Goal: Check status: Check status

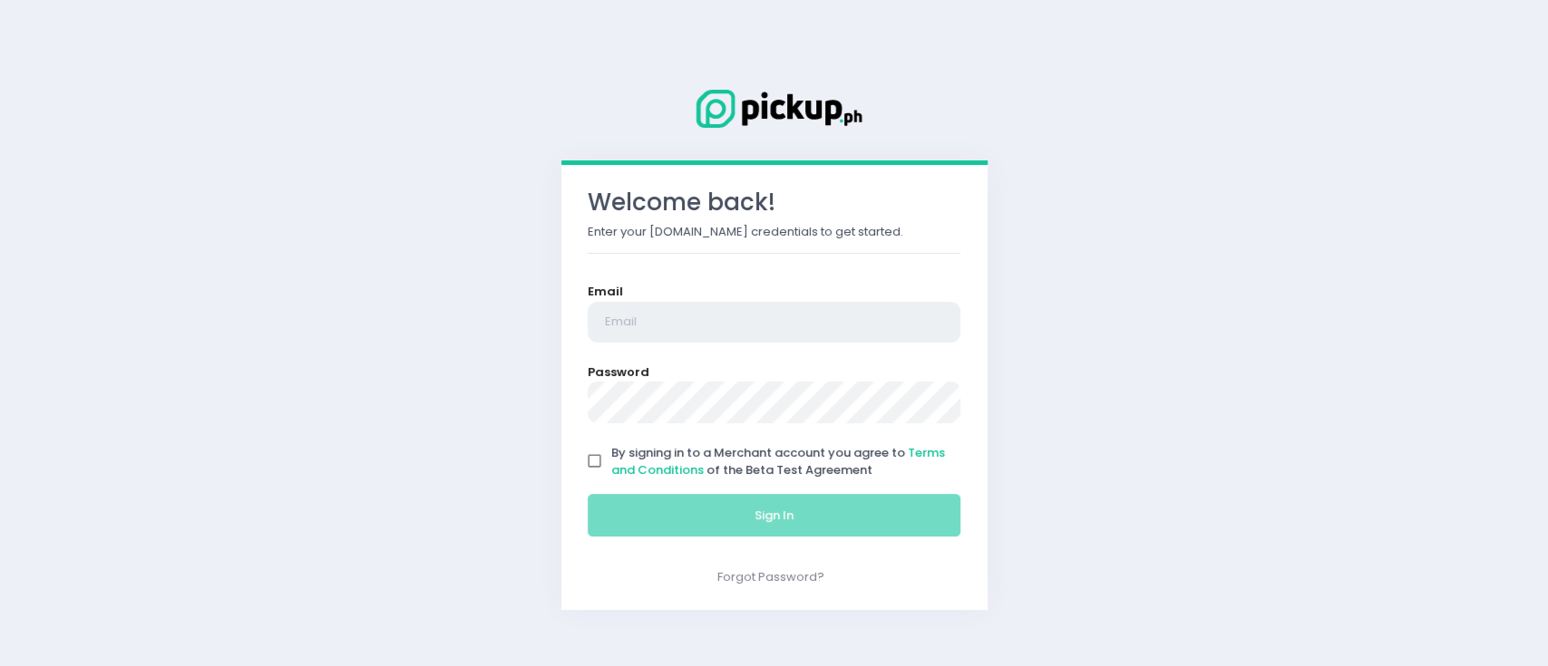
type input "[EMAIL_ADDRESS][DOMAIN_NAME]"
click at [588, 461] on input "By signing in to a Merchant account you agree to Terms and Conditions of the Be…" at bounding box center [595, 461] width 34 height 34
checkbox input "true"
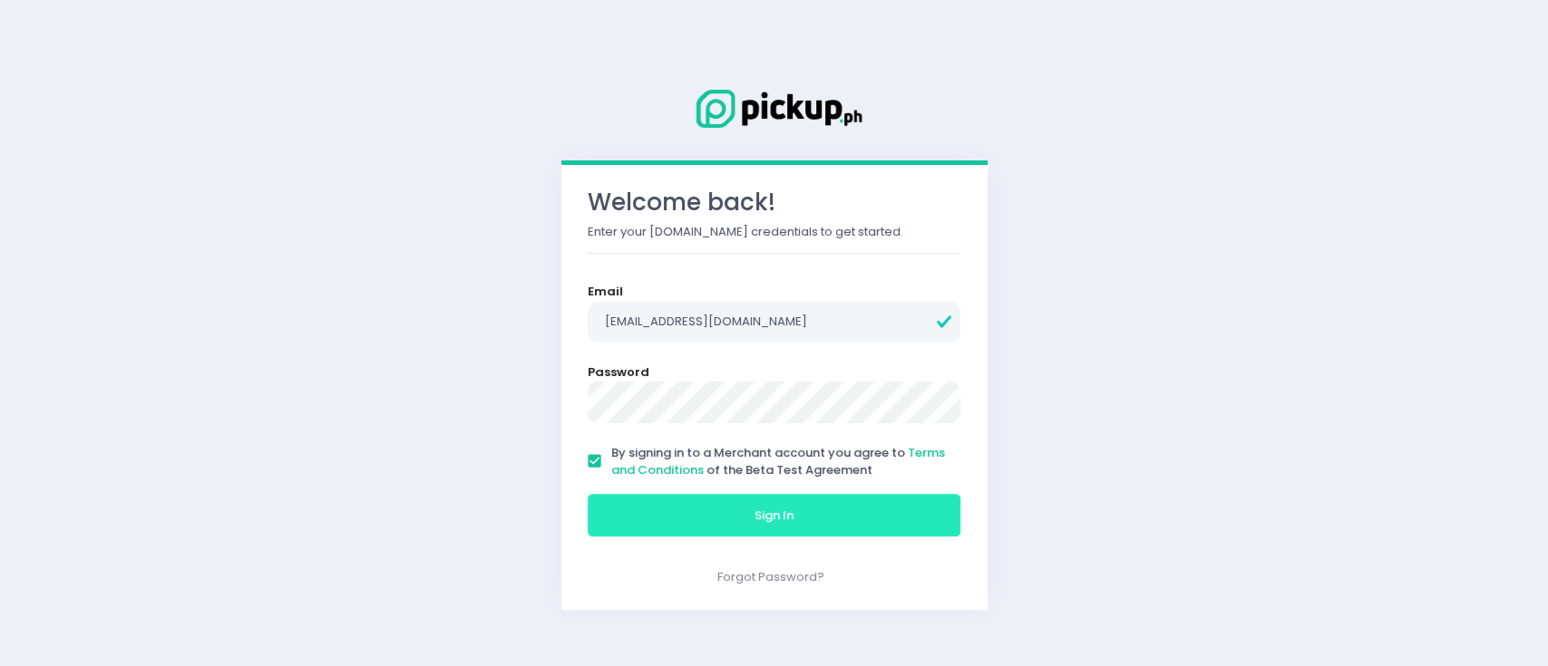
click at [645, 512] on button "Sign In" at bounding box center [775, 516] width 374 height 44
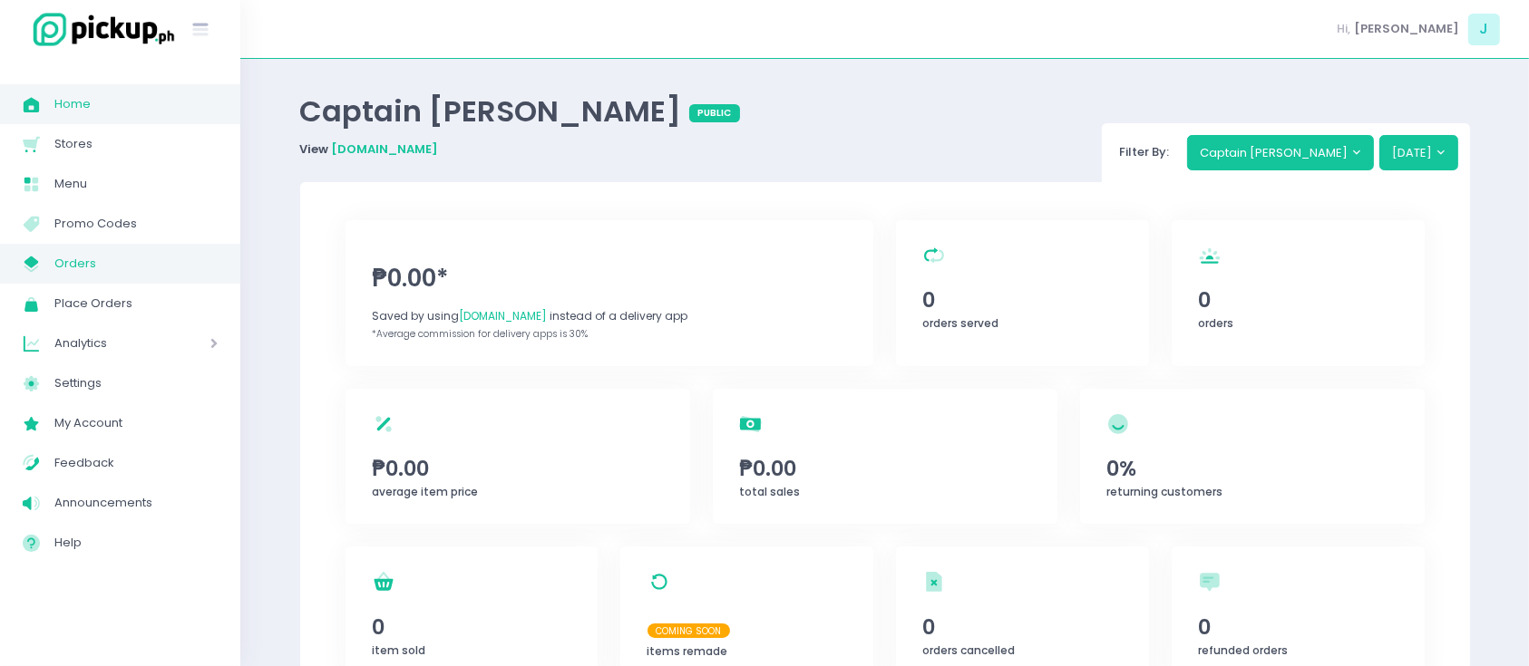
click at [102, 270] on span "Orders" at bounding box center [135, 264] width 163 height 24
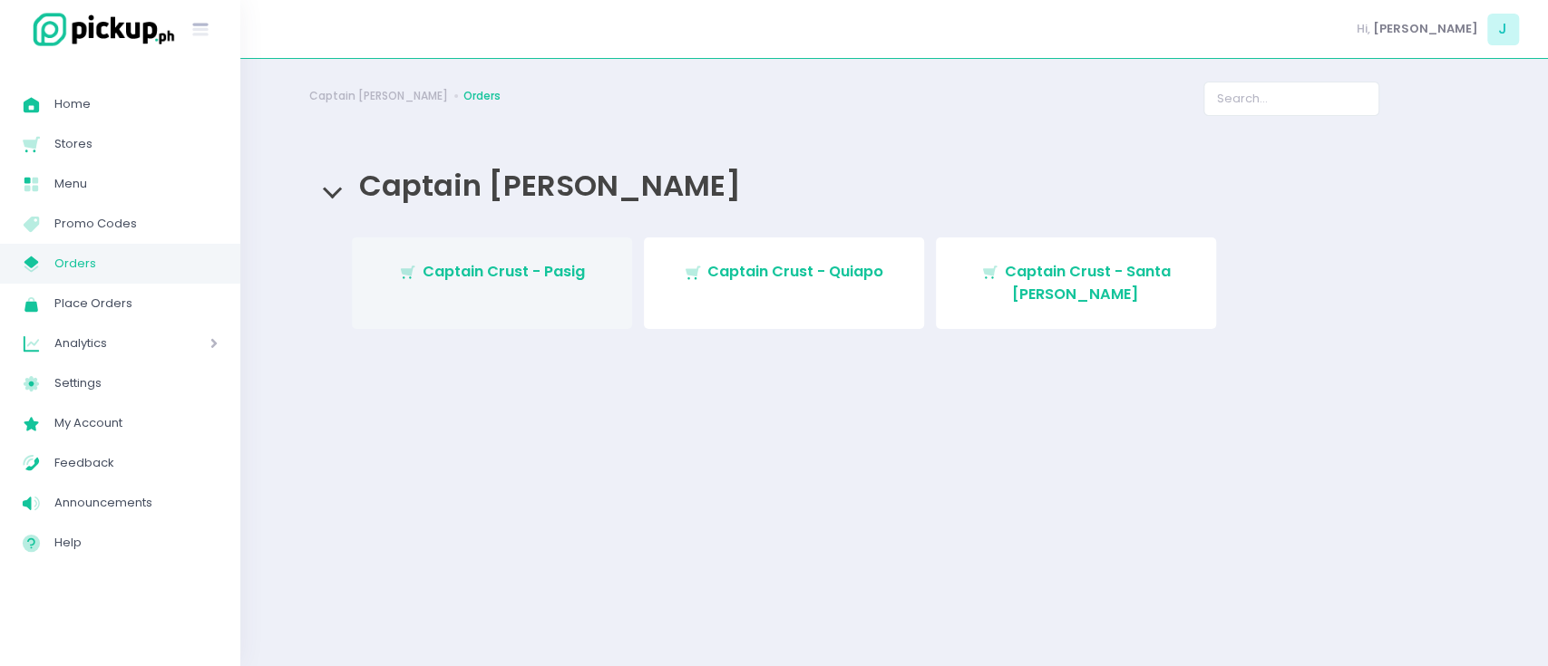
click at [541, 266] on span "Captain Crust - Pasig" at bounding box center [504, 271] width 162 height 21
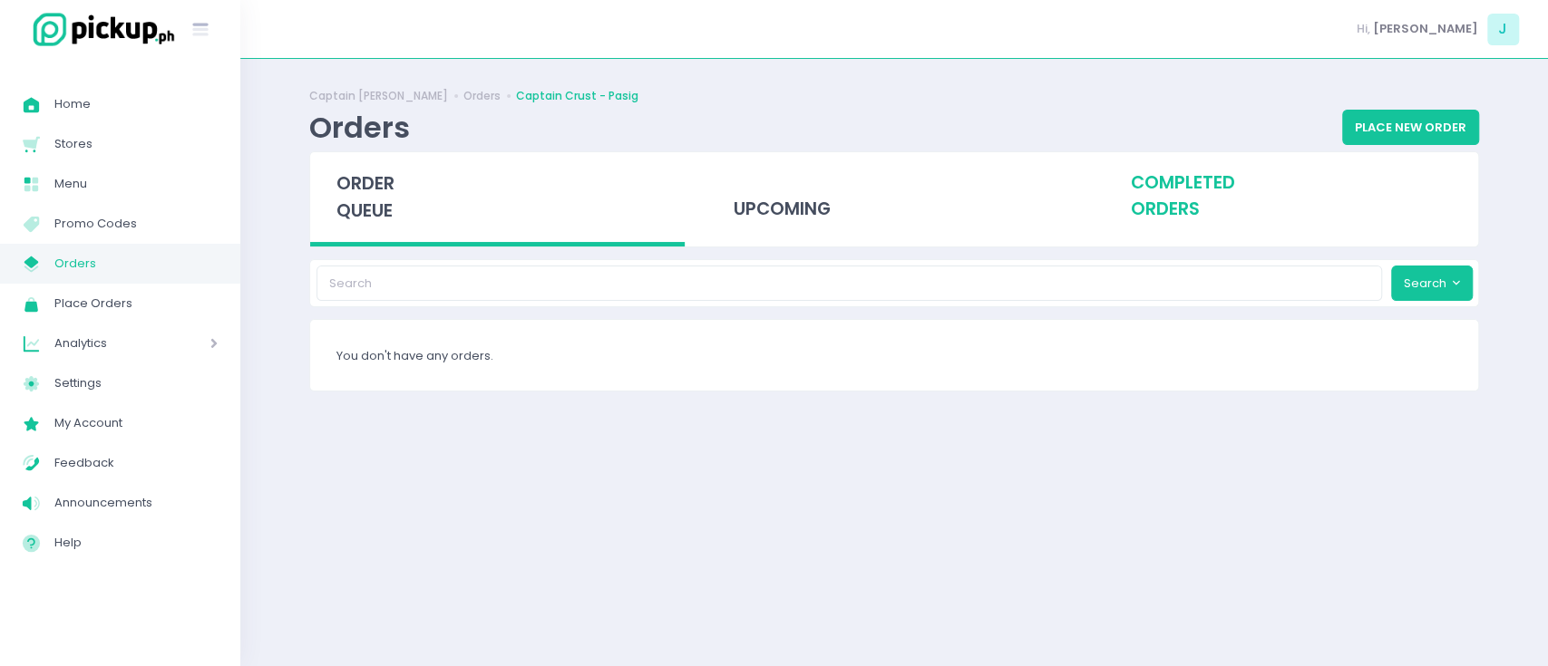
click at [1219, 219] on div "completed orders" at bounding box center [1290, 196] width 374 height 89
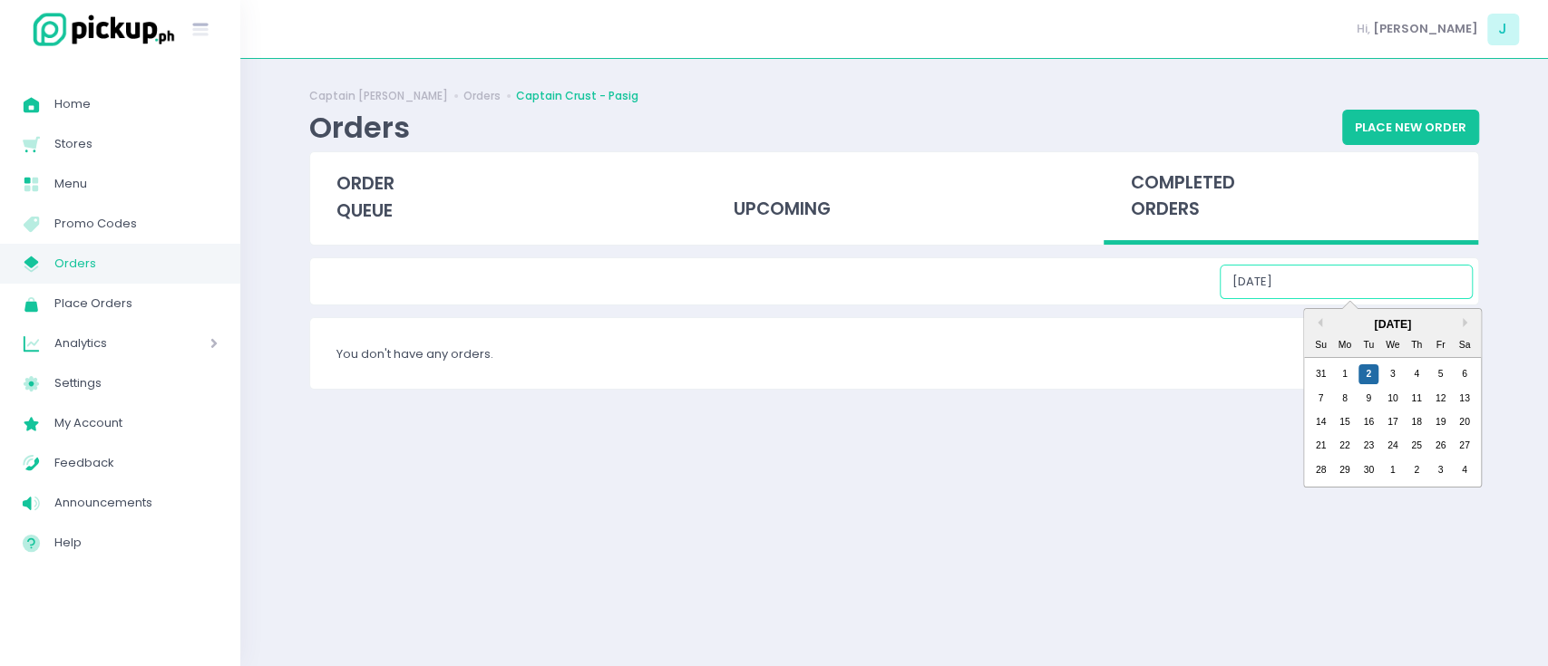
click at [1381, 284] on input "[DATE]" at bounding box center [1345, 282] width 253 height 34
click at [1350, 377] on div "1" at bounding box center [1345, 374] width 20 height 20
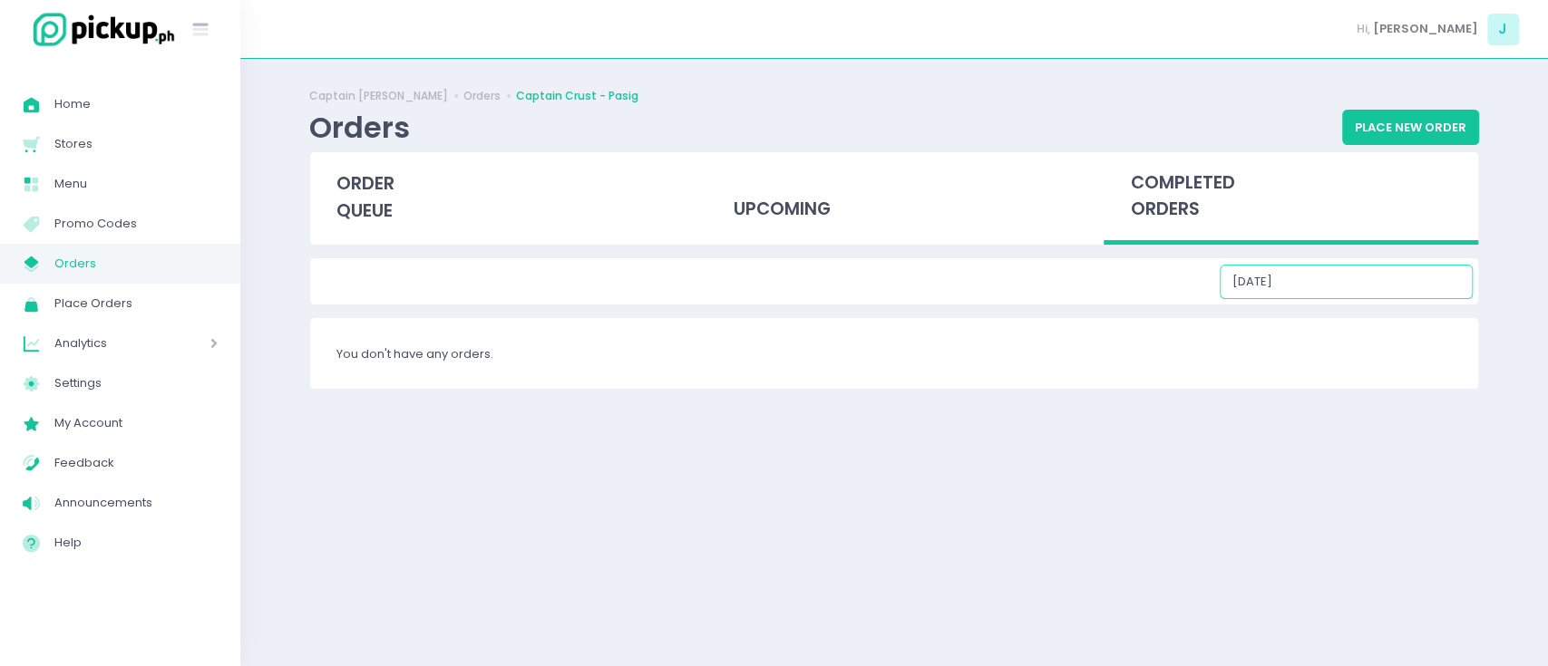
click at [1364, 285] on input "[DATE]" at bounding box center [1345, 282] width 253 height 34
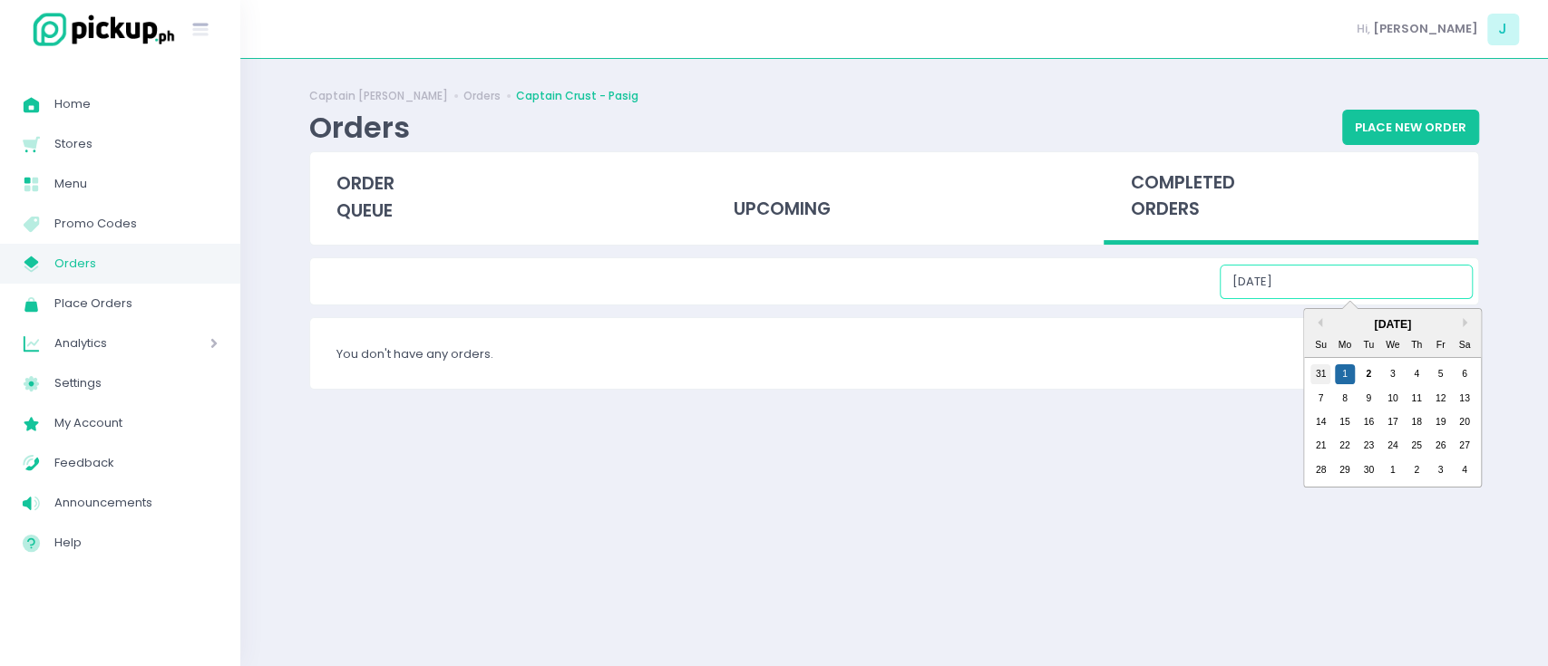
click at [1320, 374] on div "31" at bounding box center [1320, 374] width 20 height 20
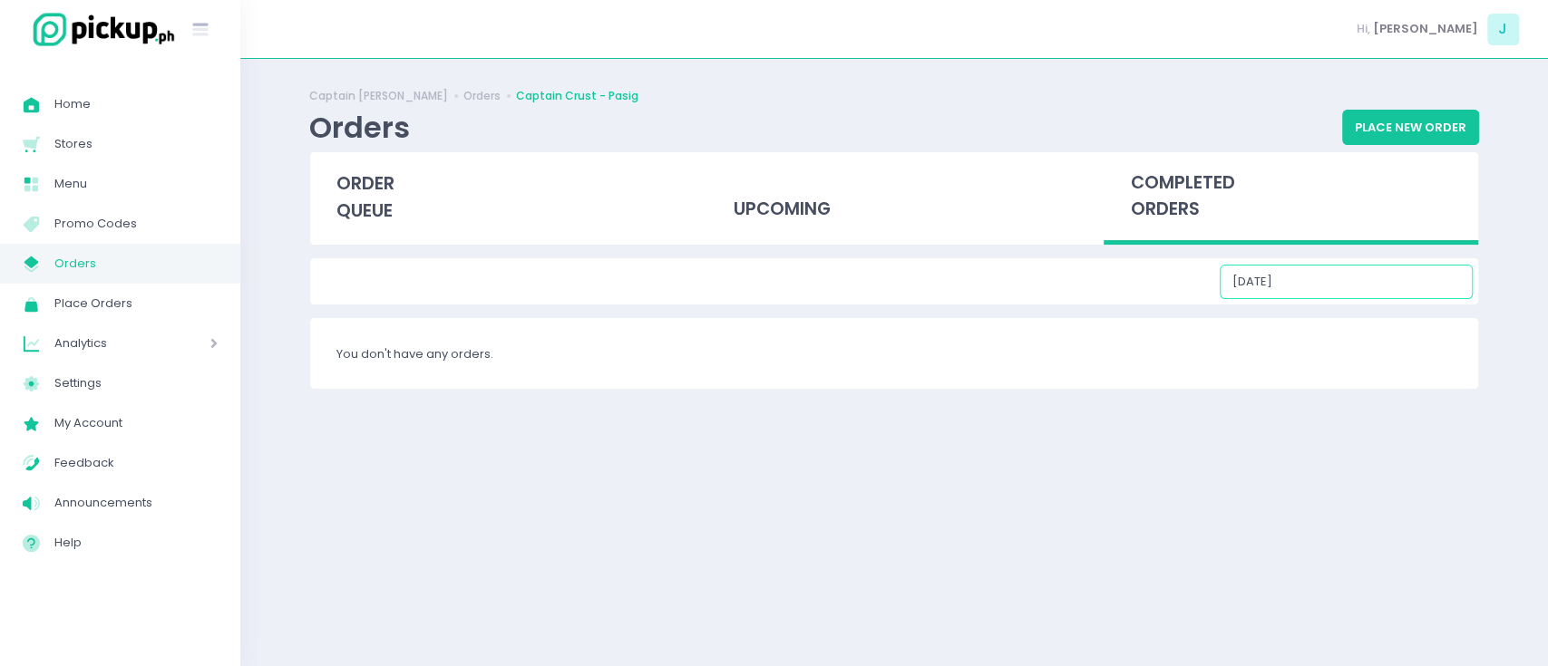
drag, startPoint x: 1336, startPoint y: 273, endPoint x: 1349, endPoint y: 295, distance: 25.2
click at [1336, 273] on input "[DATE]" at bounding box center [1345, 282] width 253 height 34
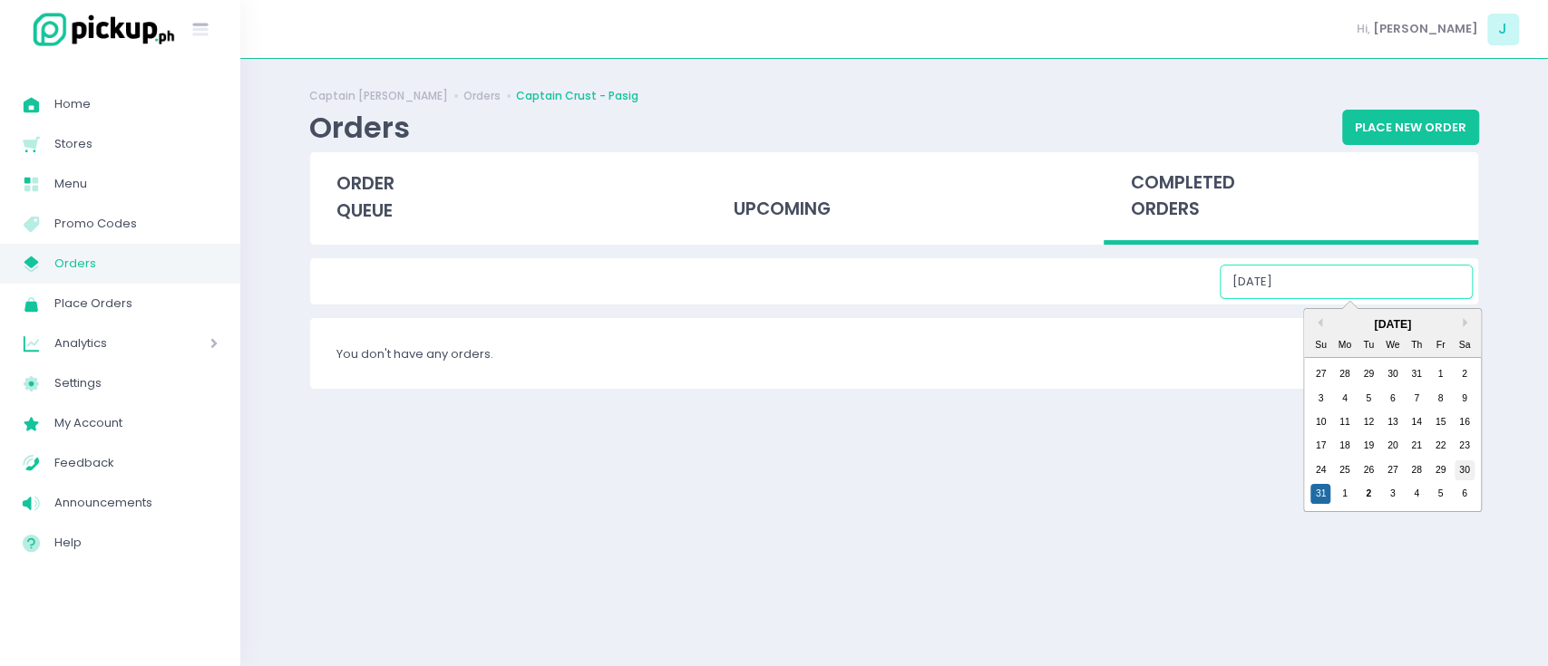
click at [1458, 476] on div "30" at bounding box center [1464, 471] width 20 height 20
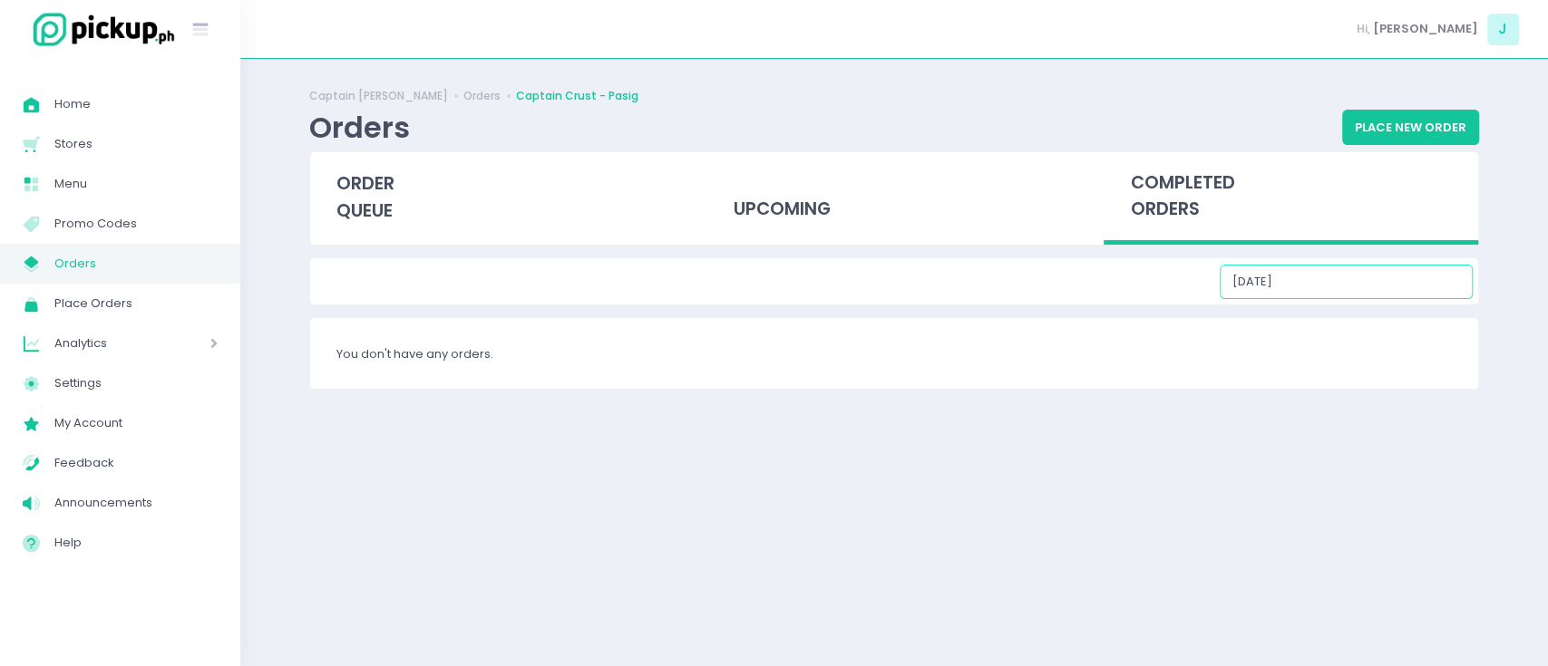
click at [1368, 273] on input "[DATE]" at bounding box center [1345, 282] width 253 height 34
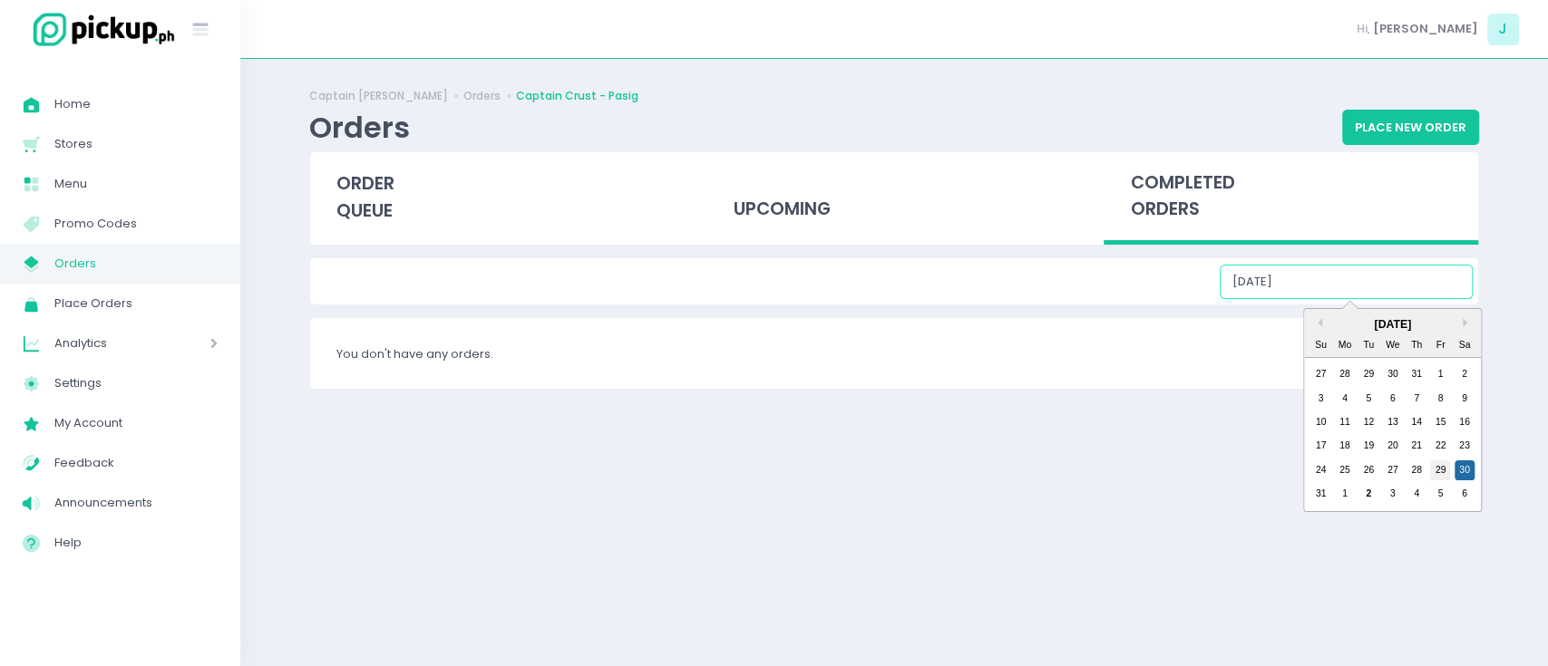
click at [1438, 471] on div "29" at bounding box center [1440, 471] width 20 height 20
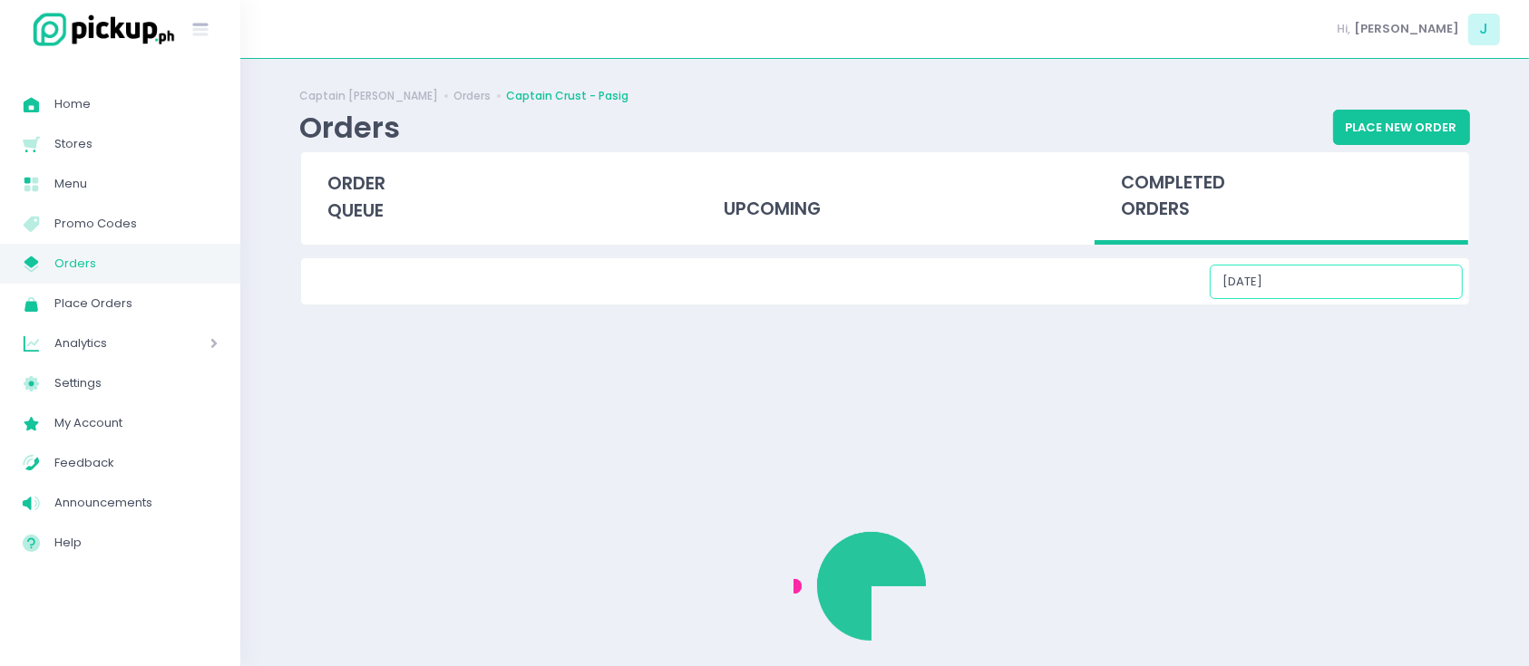
click at [1378, 285] on input "[DATE]" at bounding box center [1335, 282] width 253 height 34
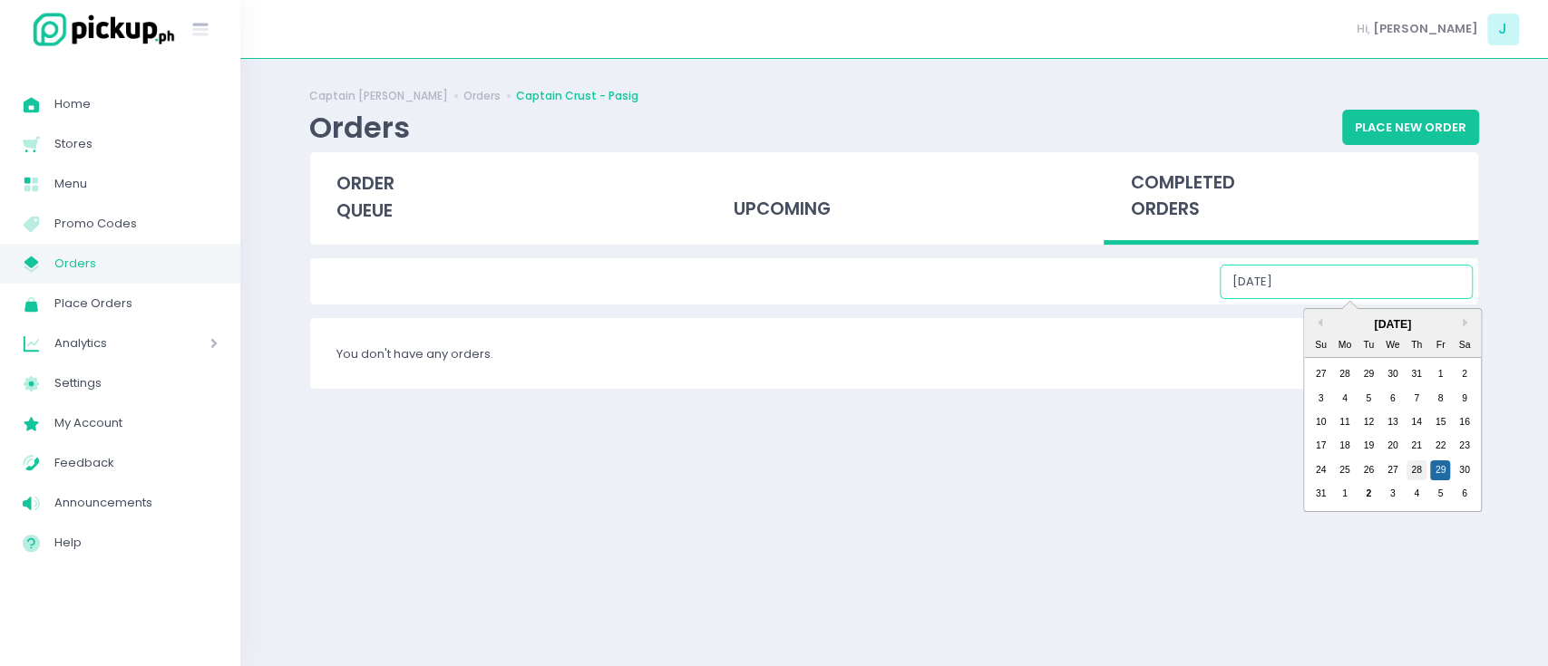
click at [1424, 471] on div "28" at bounding box center [1416, 471] width 20 height 20
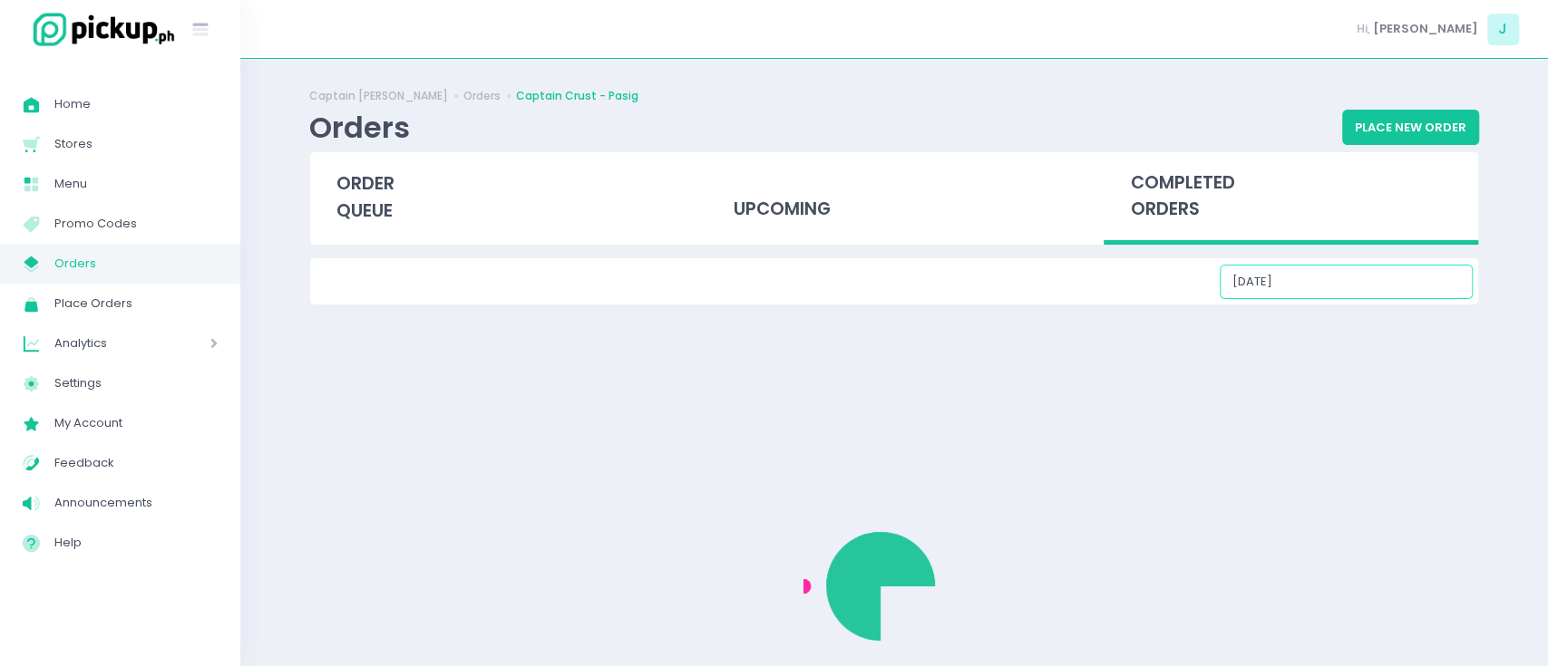
click at [1378, 281] on input "[DATE]" at bounding box center [1345, 282] width 253 height 34
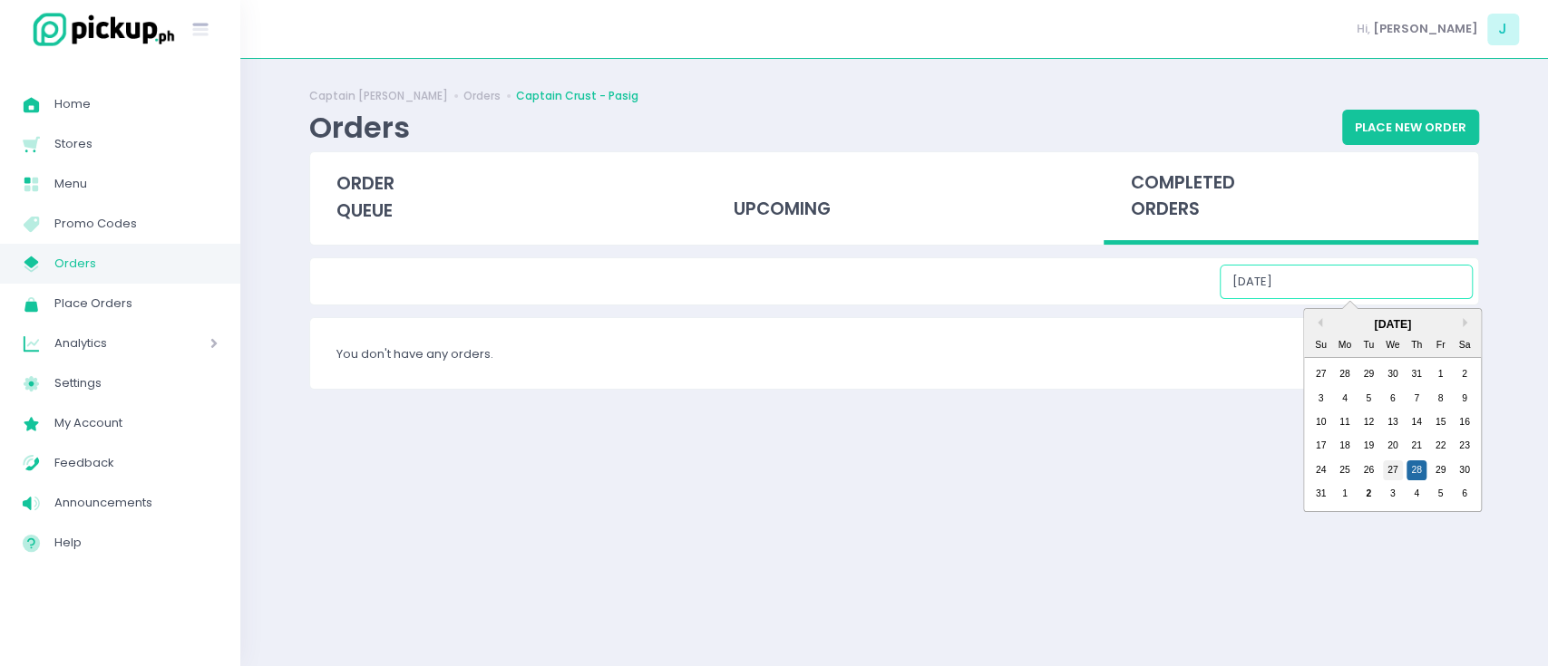
click at [1393, 467] on div "27" at bounding box center [1393, 471] width 20 height 20
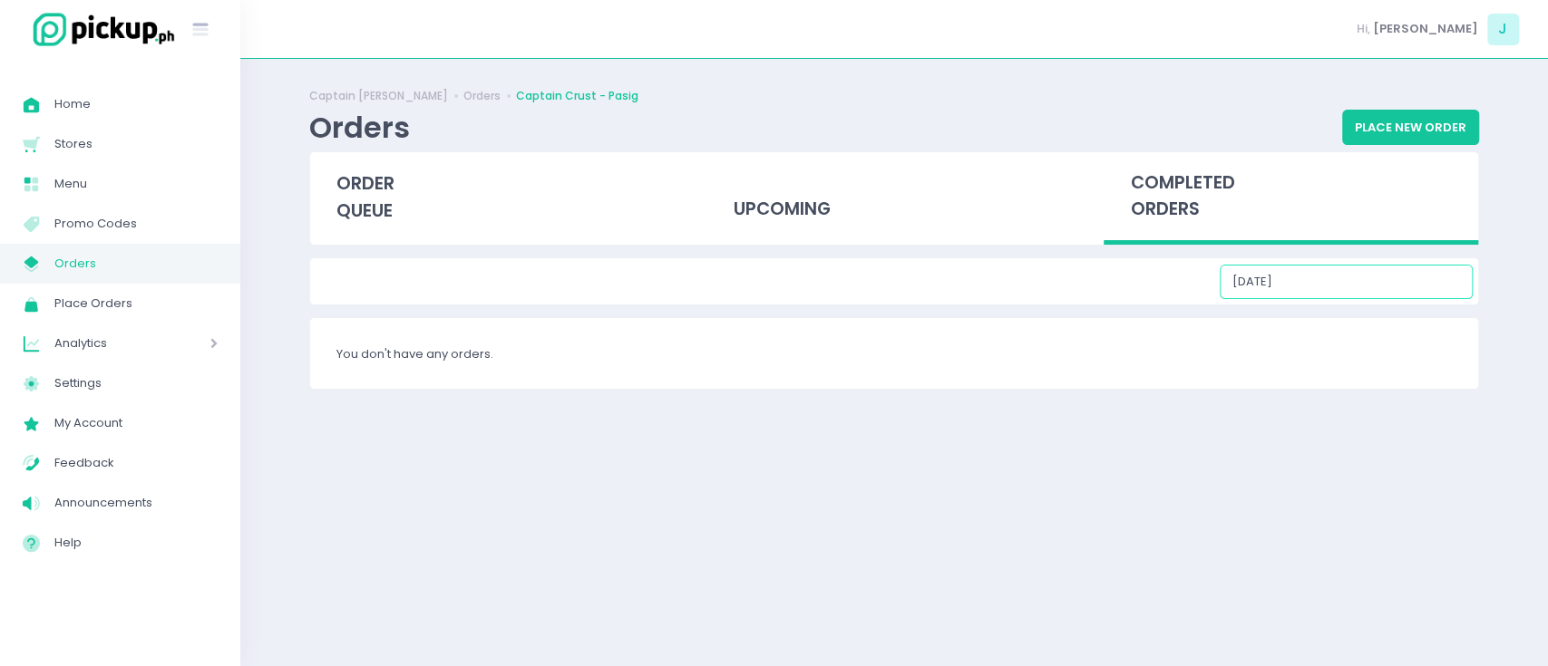
click at [1390, 276] on input "[DATE]" at bounding box center [1345, 282] width 253 height 34
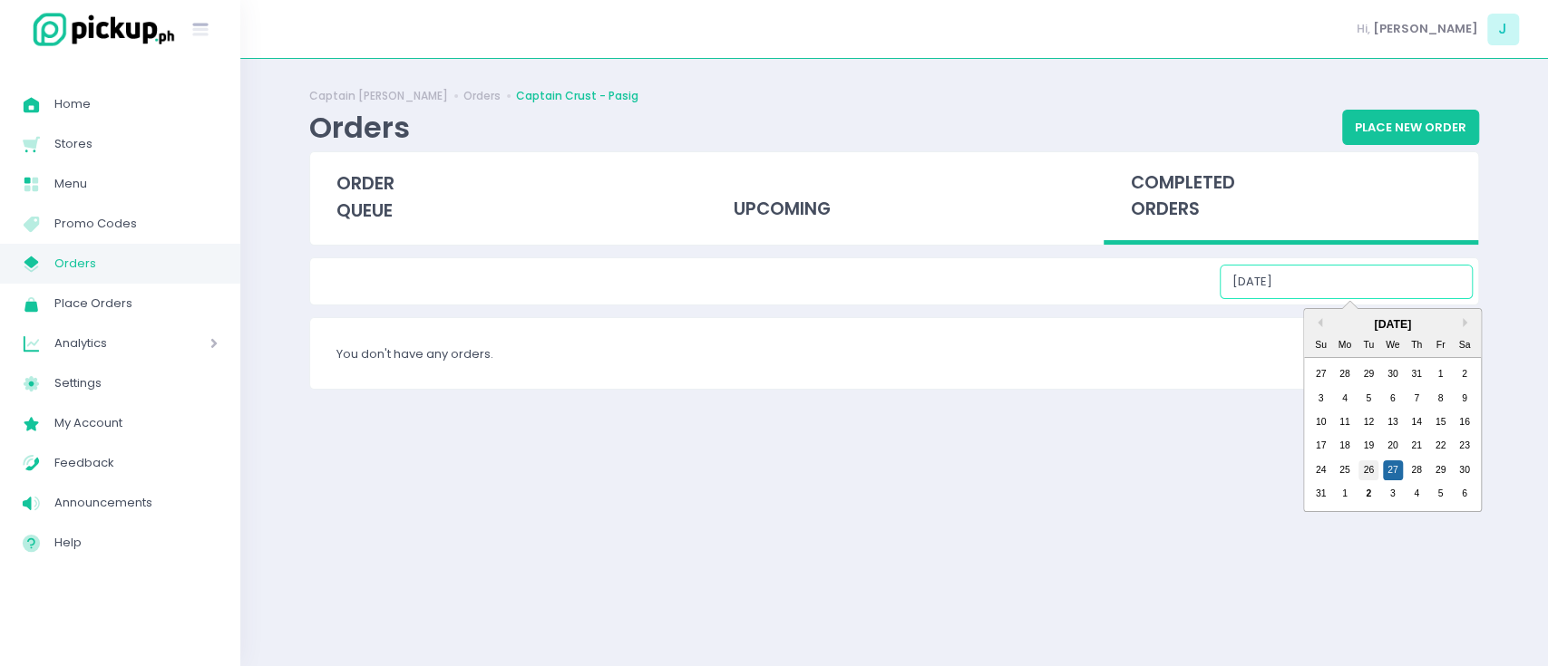
click at [1373, 471] on div "26" at bounding box center [1368, 471] width 20 height 20
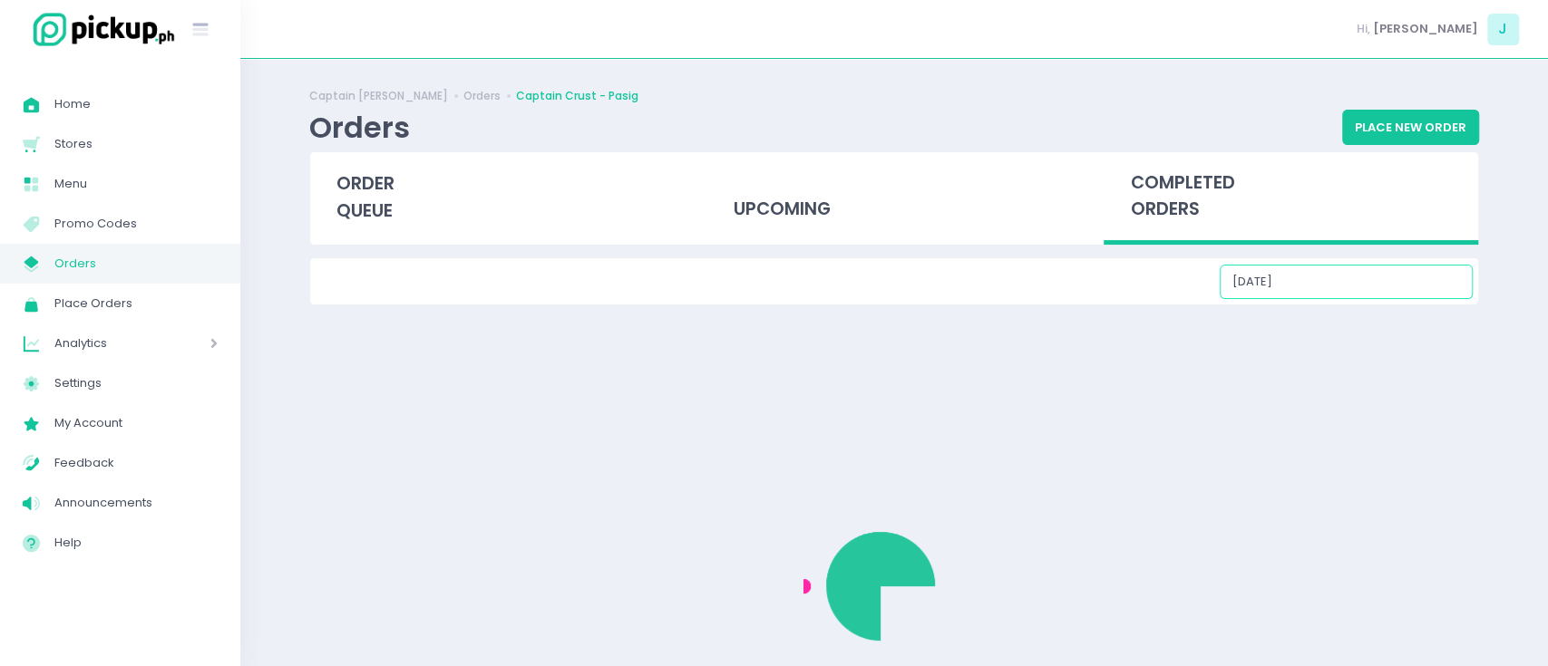
click at [1376, 274] on input "[DATE]" at bounding box center [1345, 282] width 253 height 34
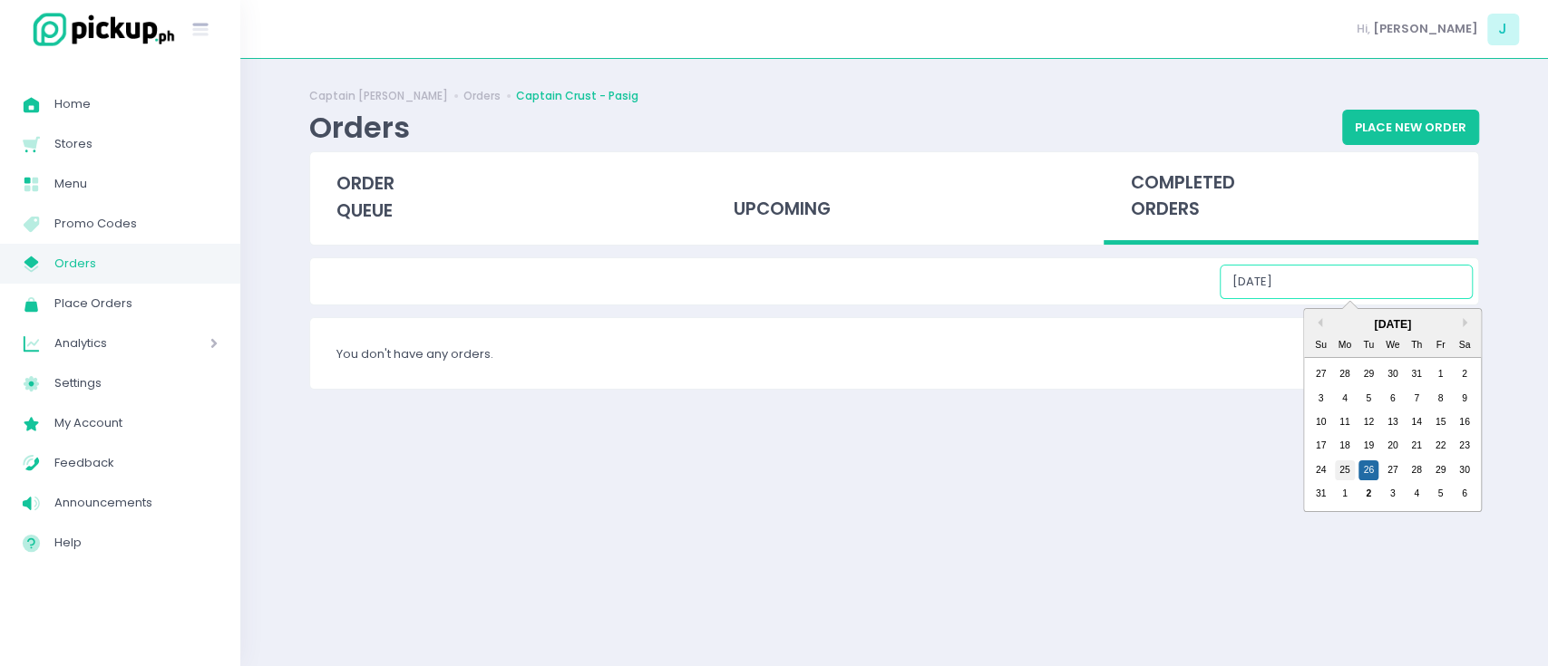
click at [1342, 473] on div "25" at bounding box center [1345, 471] width 20 height 20
type input "[DATE]"
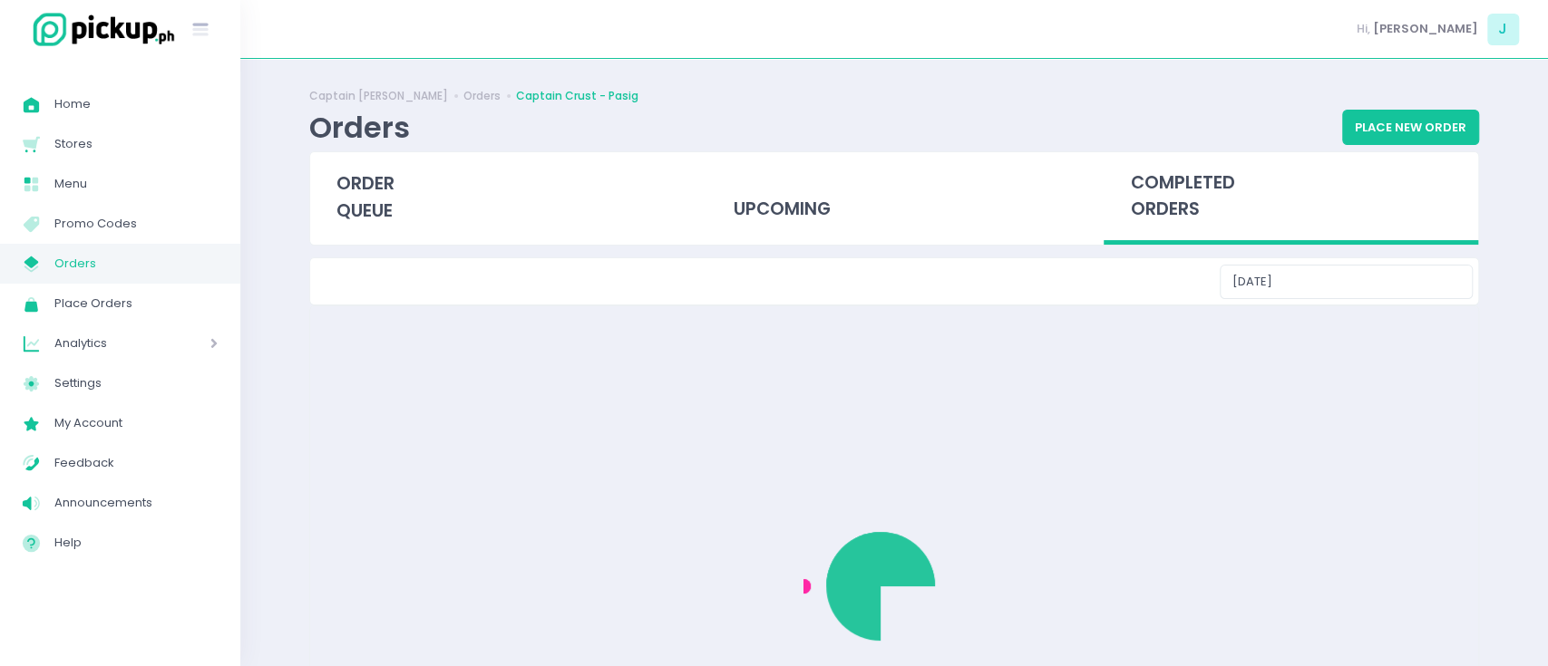
click at [1099, 416] on div "Captain [PERSON_NAME] Orders Captain Crust - Pasig Orders Place New Order order…" at bounding box center [894, 363] width 1215 height 562
